Goal: Task Accomplishment & Management: Complete application form

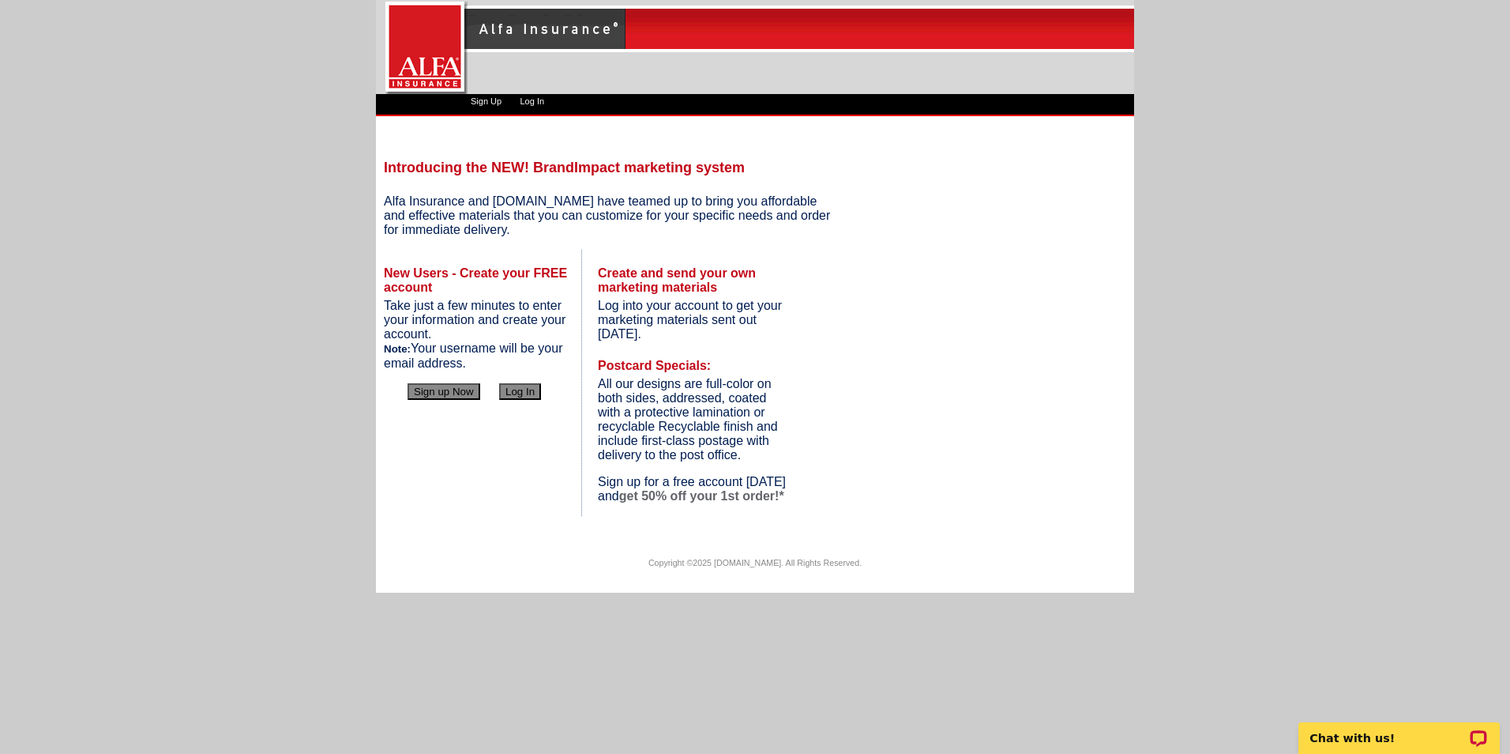
click at [468, 392] on button "Sign up Now" at bounding box center [444, 391] width 73 height 17
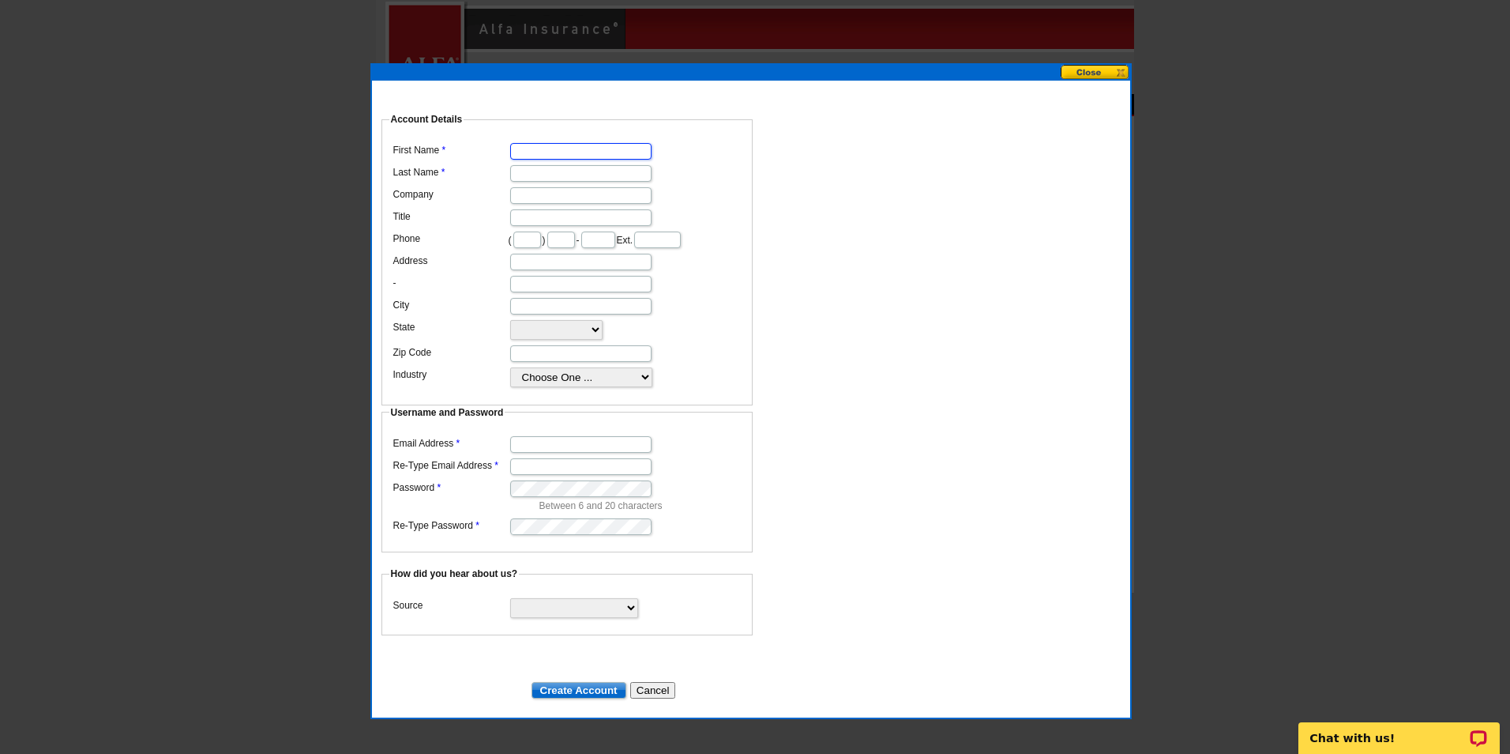
click at [596, 145] on input "First Name" at bounding box center [580, 151] width 141 height 17
type input "F"
type input "[PERSON_NAME]"
click at [631, 387] on select "Choose One ... Residential Real Estate Accounting Agriculture Architecture Arts…" at bounding box center [581, 377] width 142 height 20
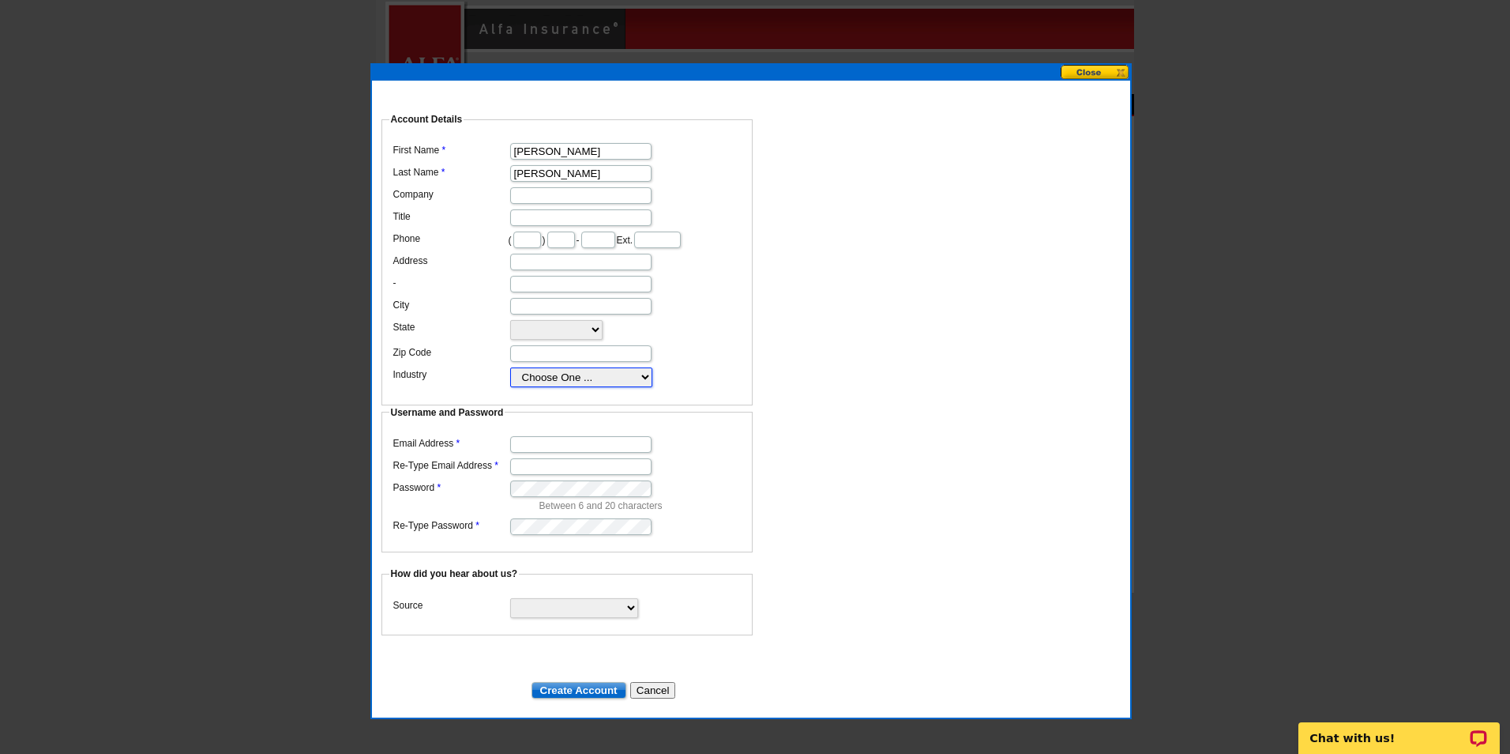
select select "38"
click at [510, 380] on select "Choose One ... Residential Real Estate Accounting Agriculture Architecture Arts…" at bounding box center [581, 377] width 142 height 20
click at [551, 436] on input "Email Address" at bounding box center [580, 444] width 141 height 17
type input "[EMAIL_ADDRESS][DOMAIN_NAME]"
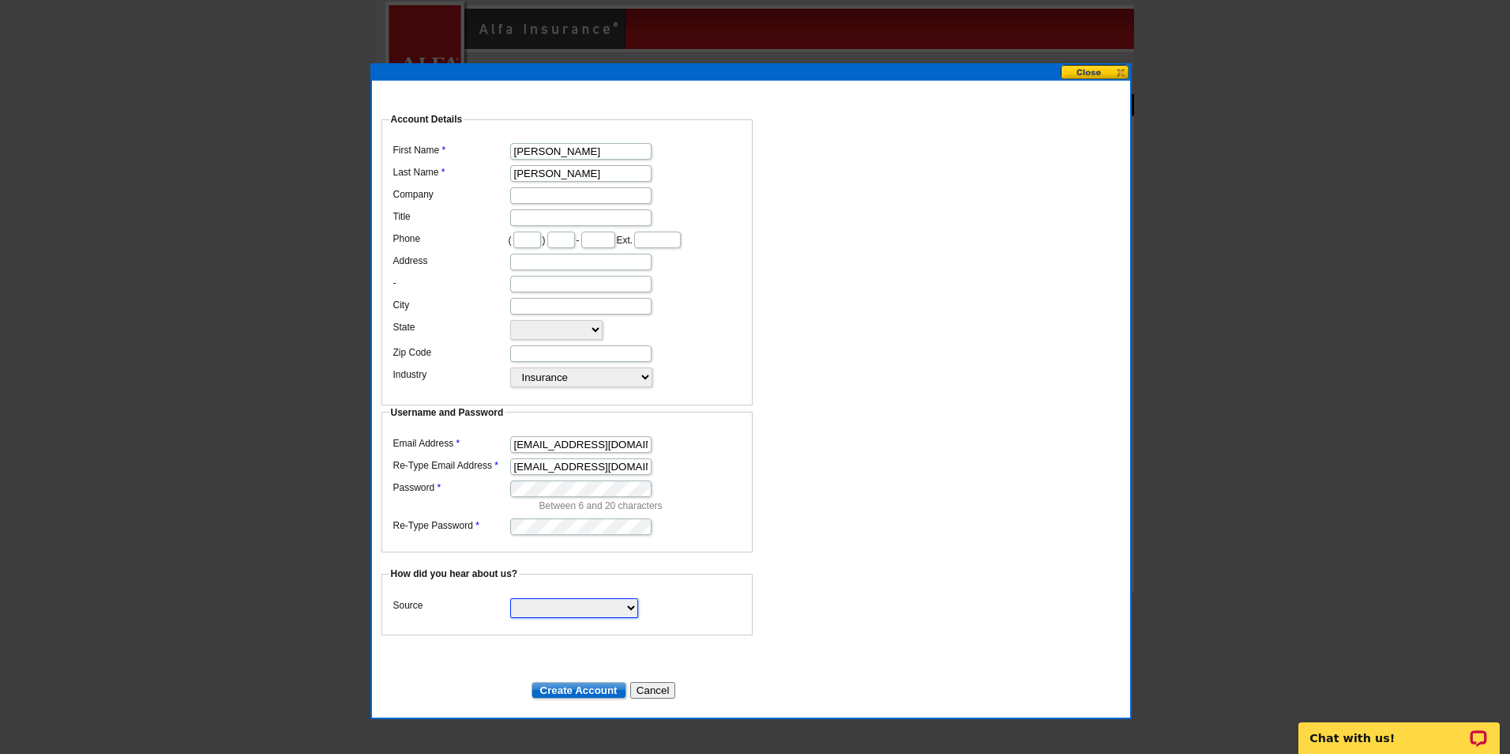
click at [615, 598] on select "Search Engine Television Ad Direct Mail Postcard Email Referred by a friend Oth…" at bounding box center [574, 608] width 128 height 20
select select "other"
click at [510, 598] on select "Search Engine Television Ad Direct Mail Postcard Email Referred by a friend Oth…" at bounding box center [574, 608] width 128 height 20
click at [589, 682] on input "Create Account" at bounding box center [579, 690] width 95 height 17
